Goal: Navigation & Orientation: Find specific page/section

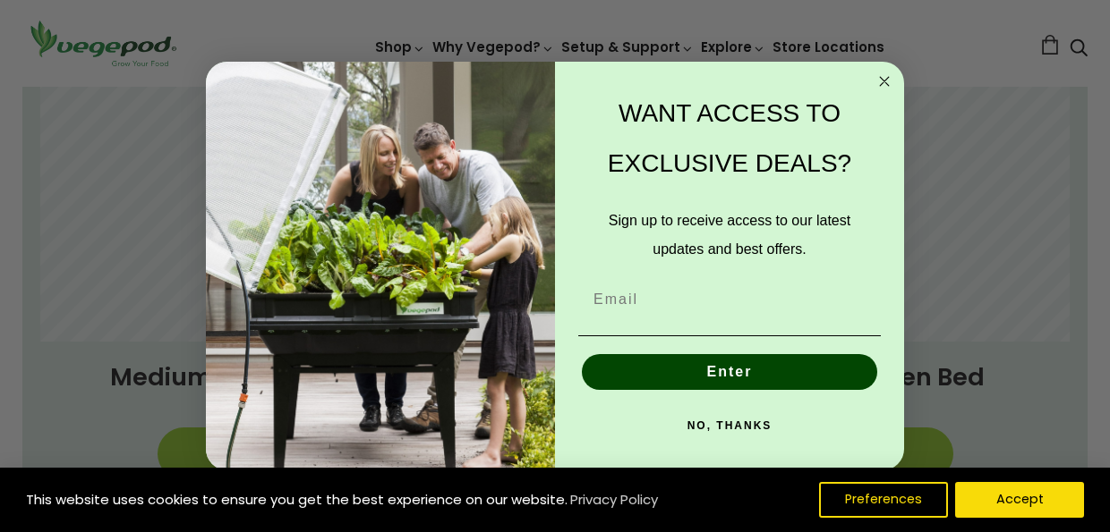
scroll to position [0, 262]
click at [880, 74] on circle "Close dialog" at bounding box center [884, 82] width 21 height 21
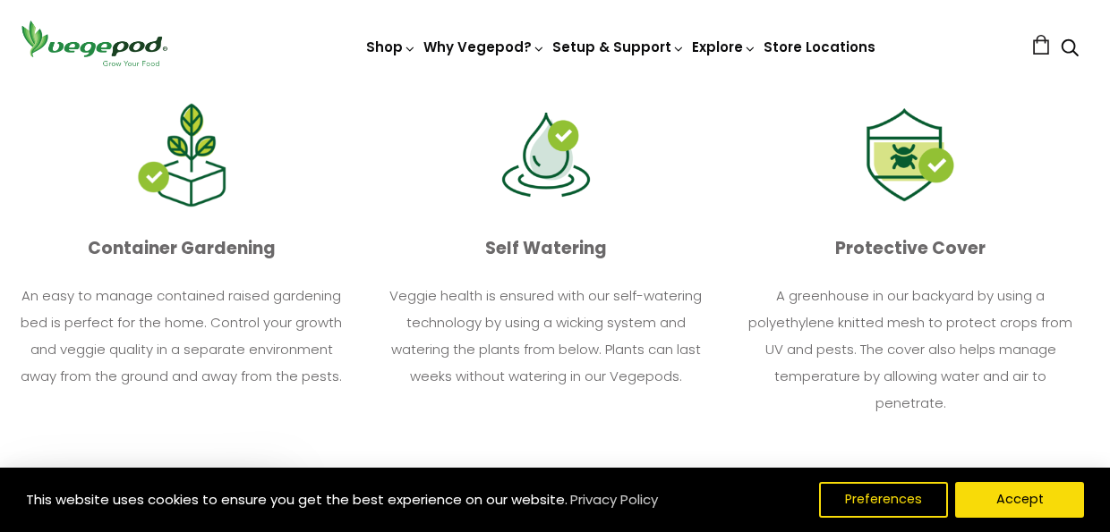
scroll to position [2002, 9]
click at [202, 180] on img at bounding box center [181, 157] width 89 height 106
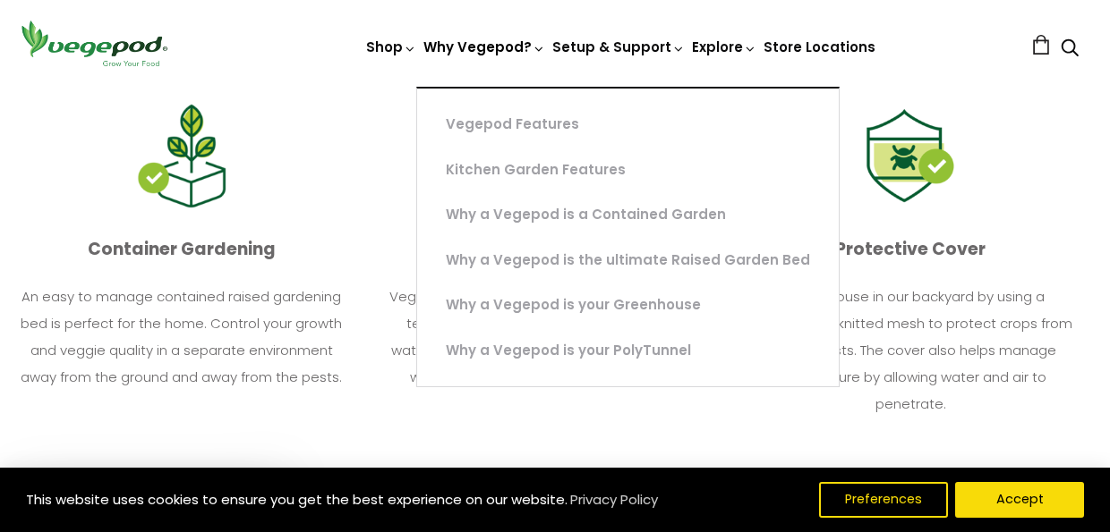
scroll to position [0, 1050]
click at [476, 50] on link "Why Vegepod?" at bounding box center [484, 108] width 122 height 140
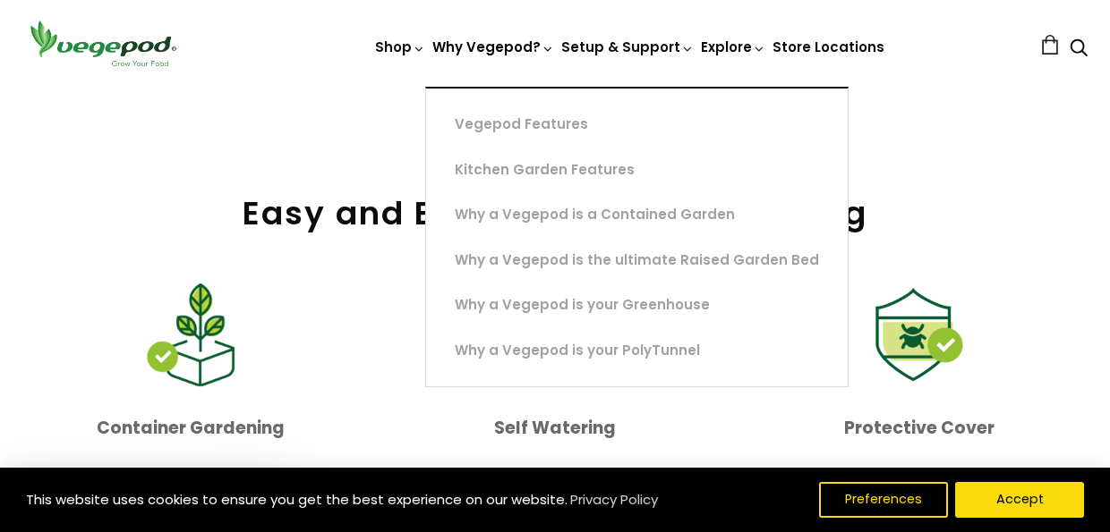
scroll to position [1825, 0]
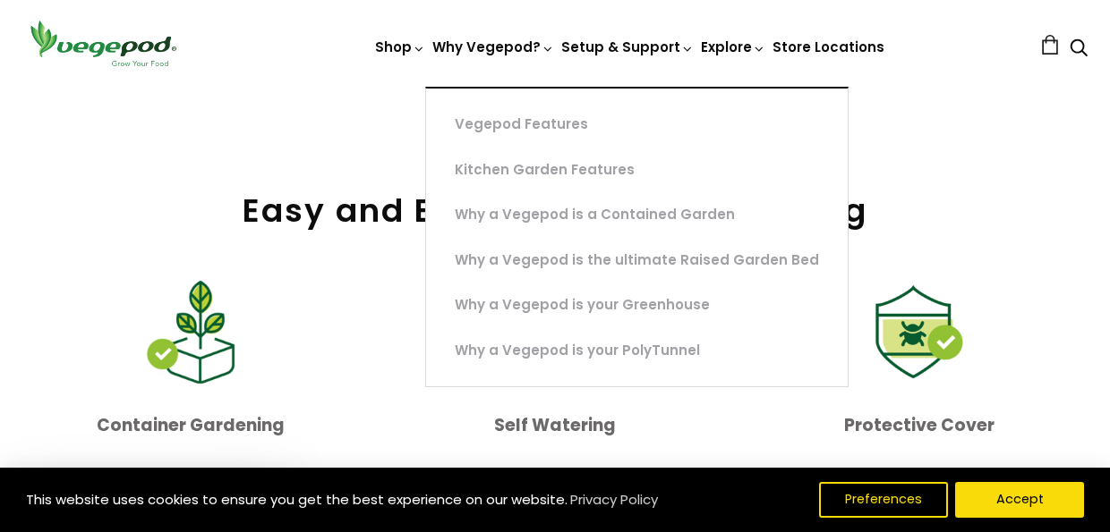
scroll to position [2002, 9]
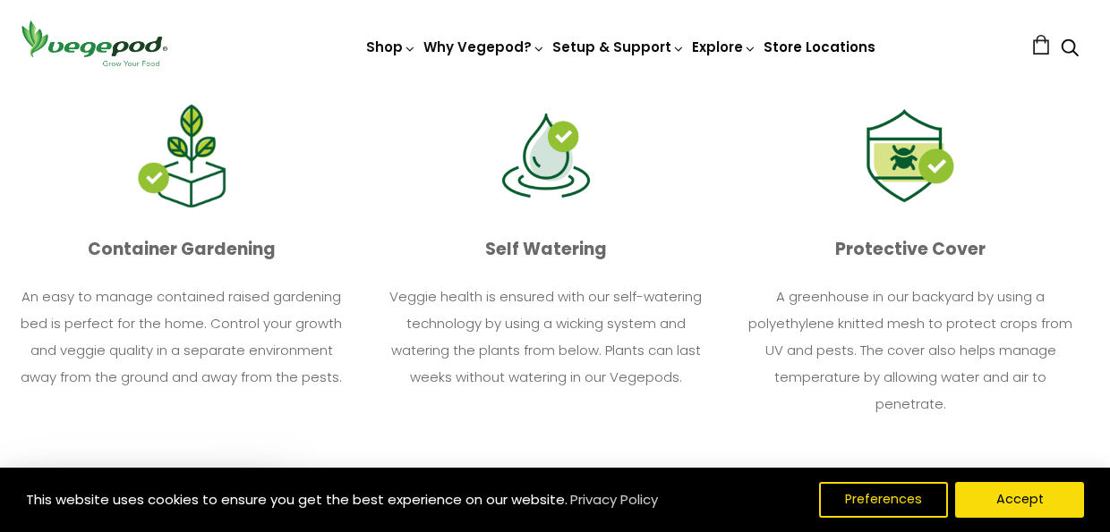
click at [831, 50] on link "Store Locations" at bounding box center [819, 47] width 112 height 19
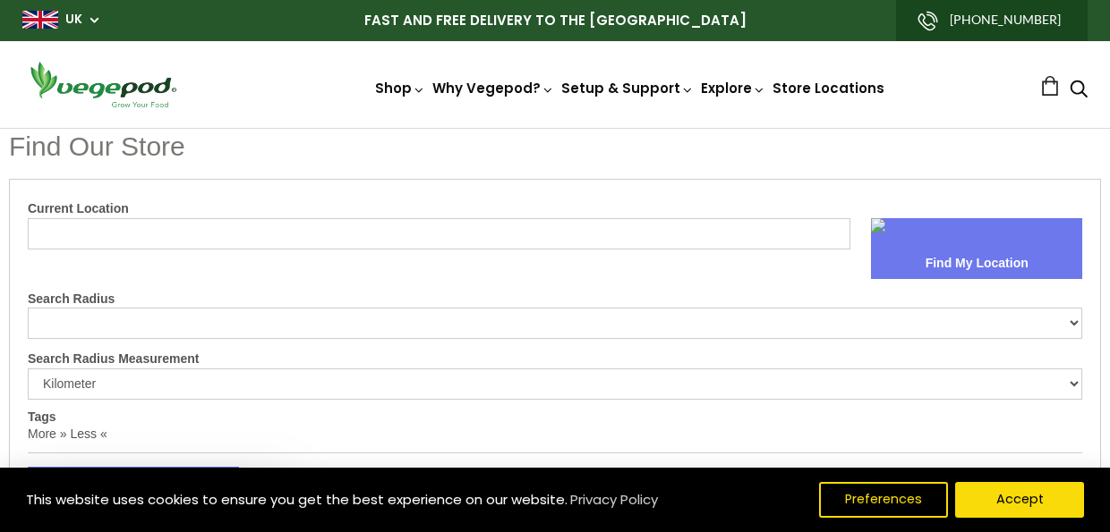
select select "m"
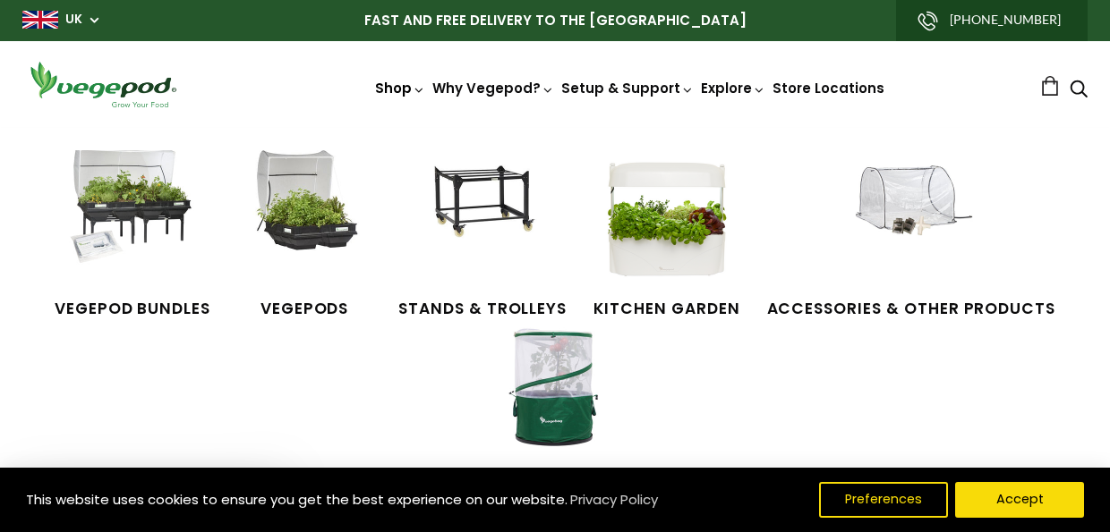
click at [399, 89] on link "Shop" at bounding box center [400, 113] width 50 height 69
